Goal: Ask a question

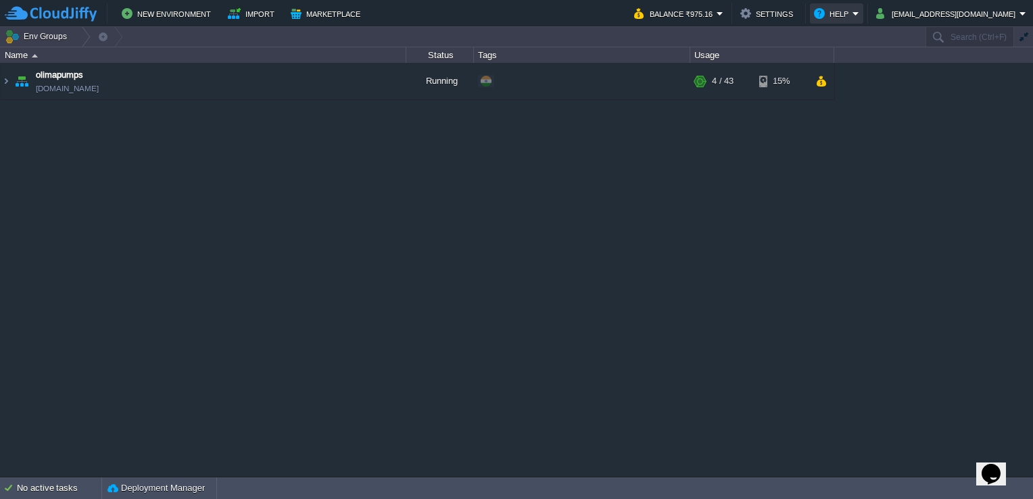
click at [852, 15] on button "Help" at bounding box center [833, 13] width 39 height 16
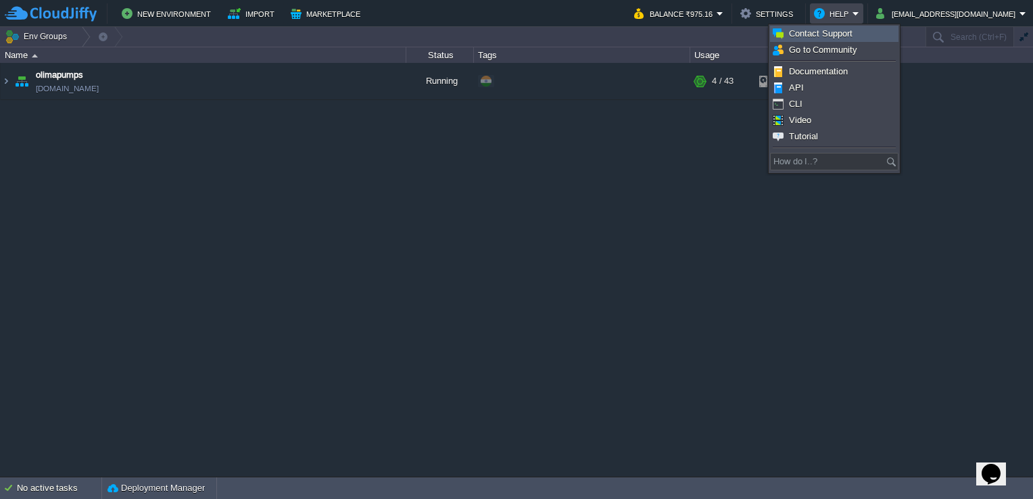
click at [825, 36] on span "Contact Support" at bounding box center [821, 33] width 64 height 10
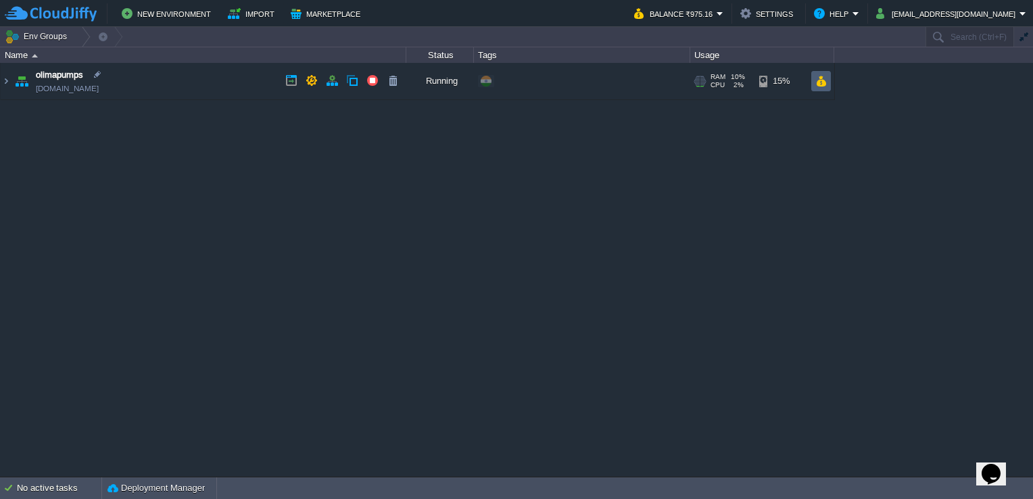
click at [819, 80] on button "button" at bounding box center [820, 81] width 11 height 12
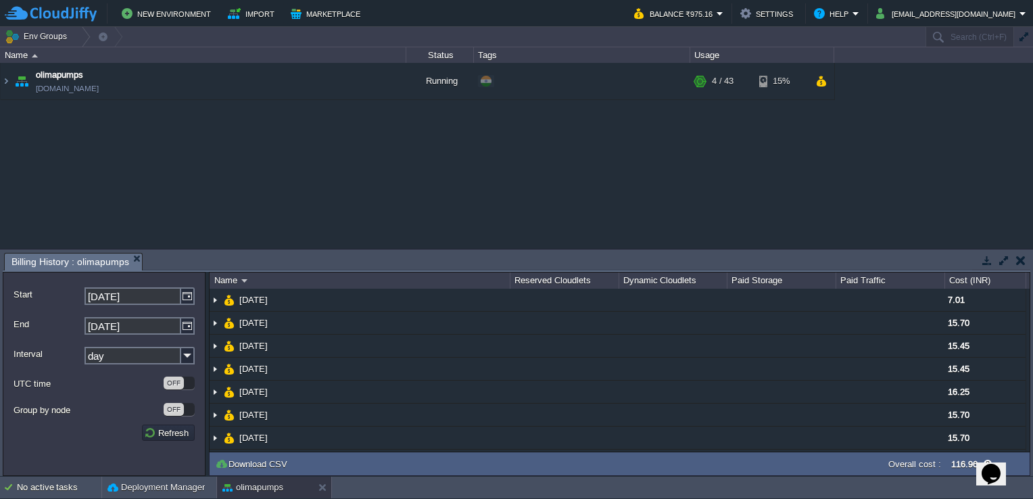
click at [1029, 261] on div at bounding box center [1001, 261] width 58 height 18
click at [1019, 264] on button "button" at bounding box center [1020, 260] width 9 height 12
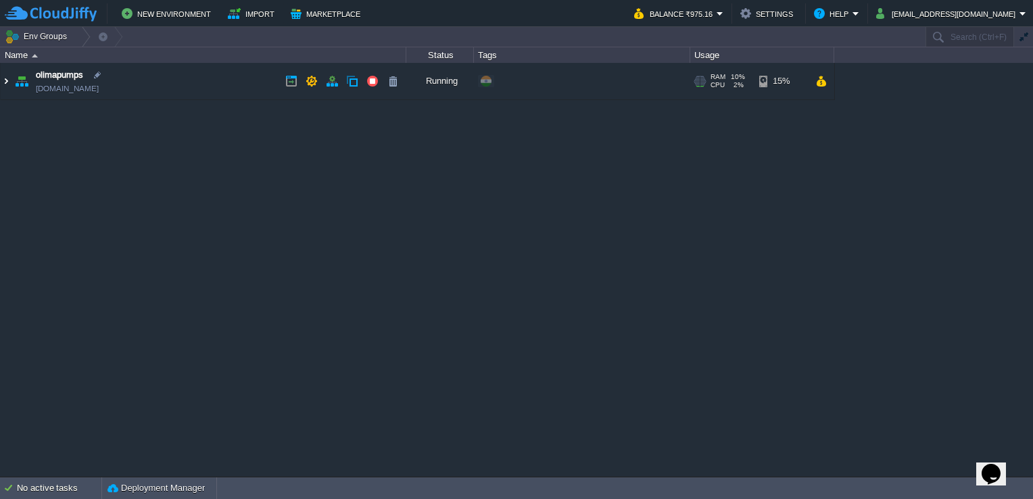
click at [2, 80] on img at bounding box center [6, 81] width 11 height 36
